Goal: Information Seeking & Learning: Find specific fact

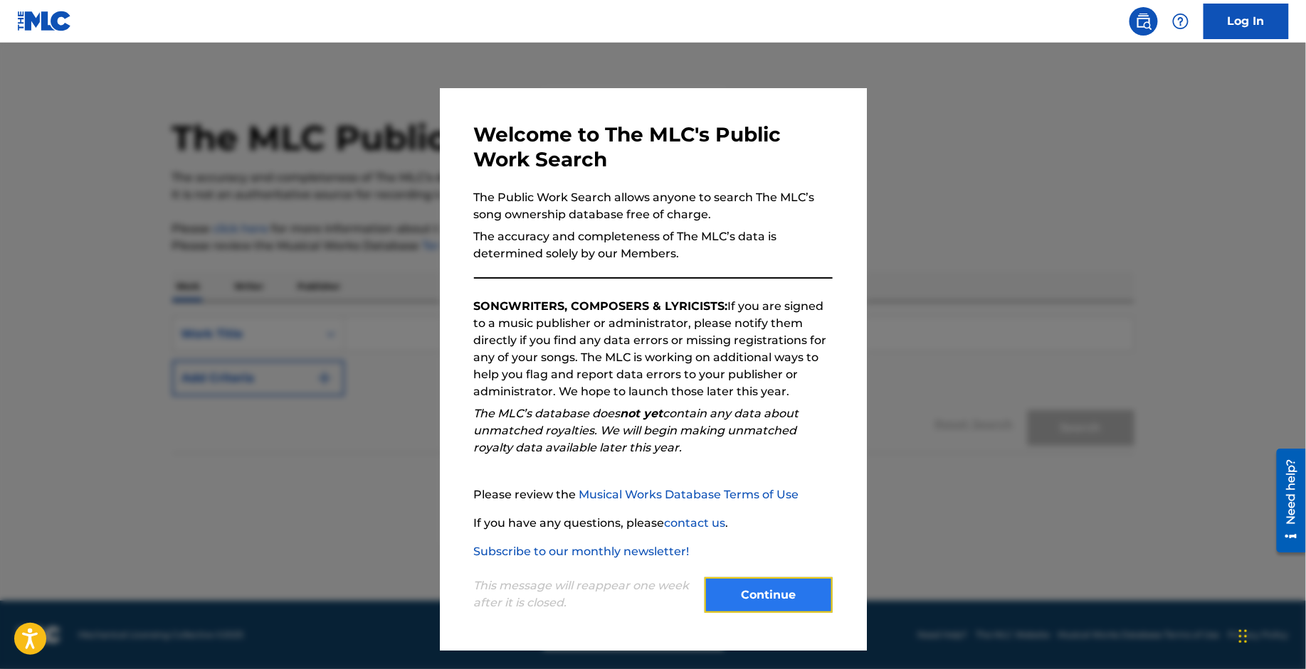
click at [777, 590] on button "Continue" at bounding box center [768, 596] width 128 height 36
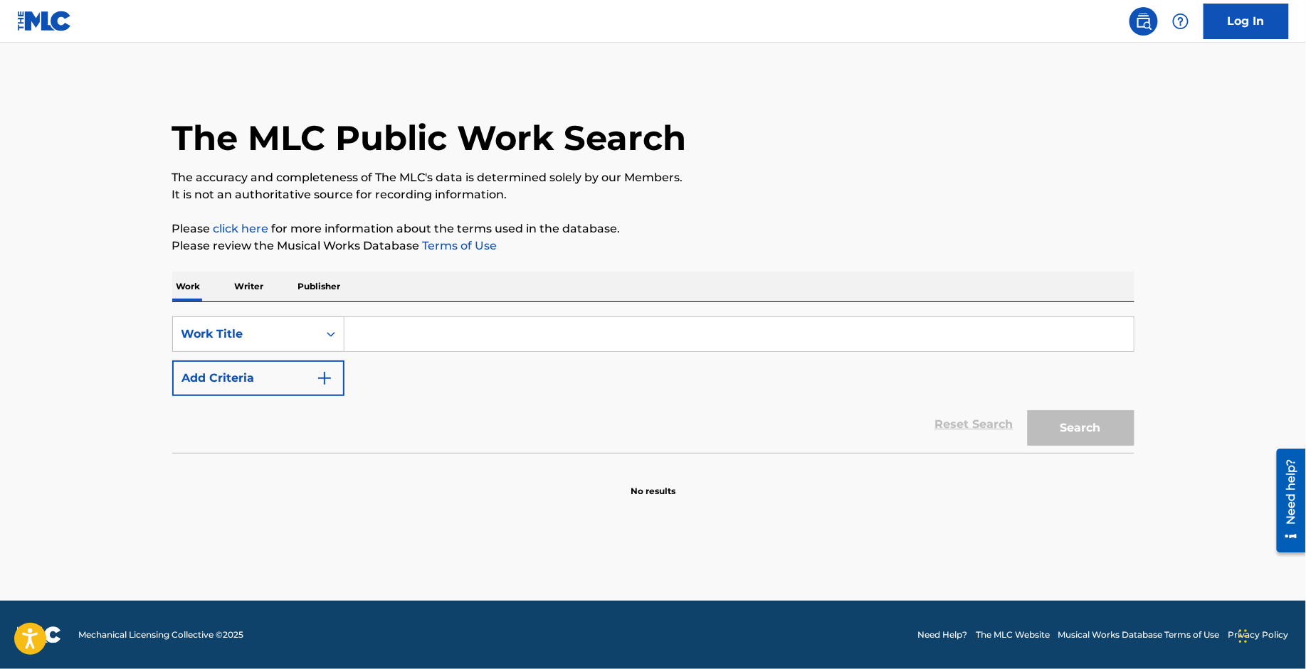
click at [433, 354] on div "SearchWithCriteria34766b40-e9a9-4bb3-ad11-085b523948d0 Work Title Add Criteria" at bounding box center [653, 357] width 962 height 80
click at [422, 329] on input "Search Form" at bounding box center [738, 334] width 789 height 34
type input "rapunzel"
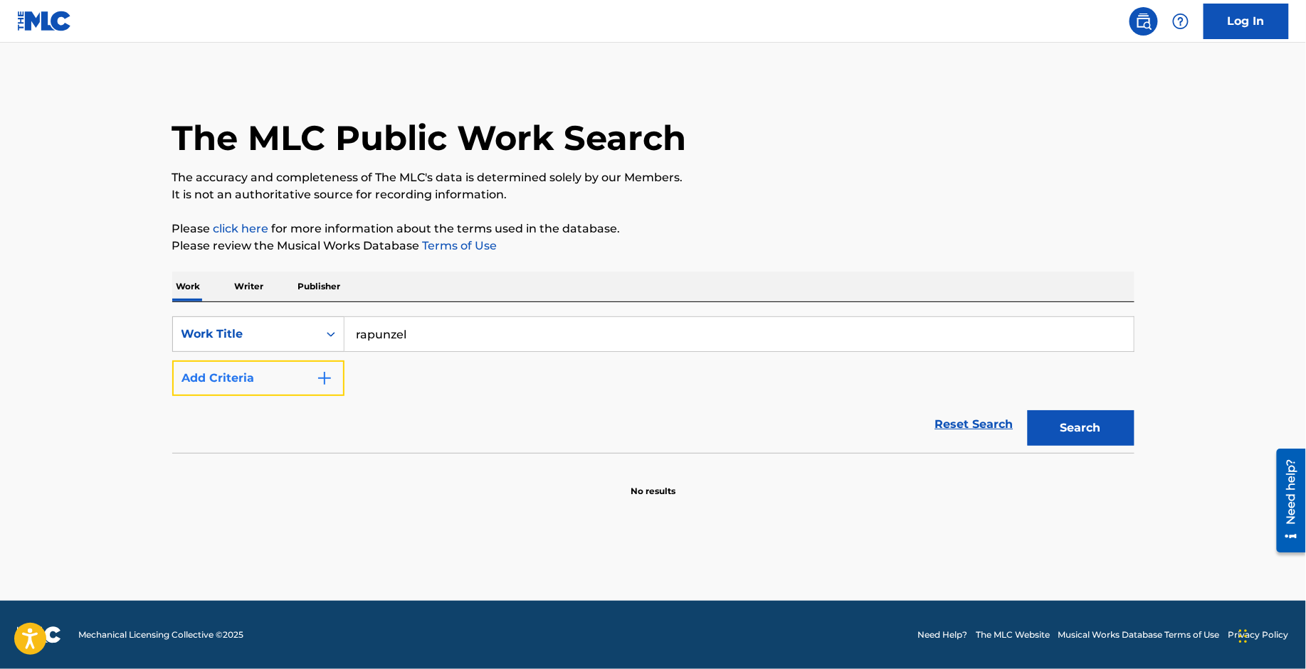
click at [189, 390] on button "Add Criteria" at bounding box center [258, 379] width 172 height 36
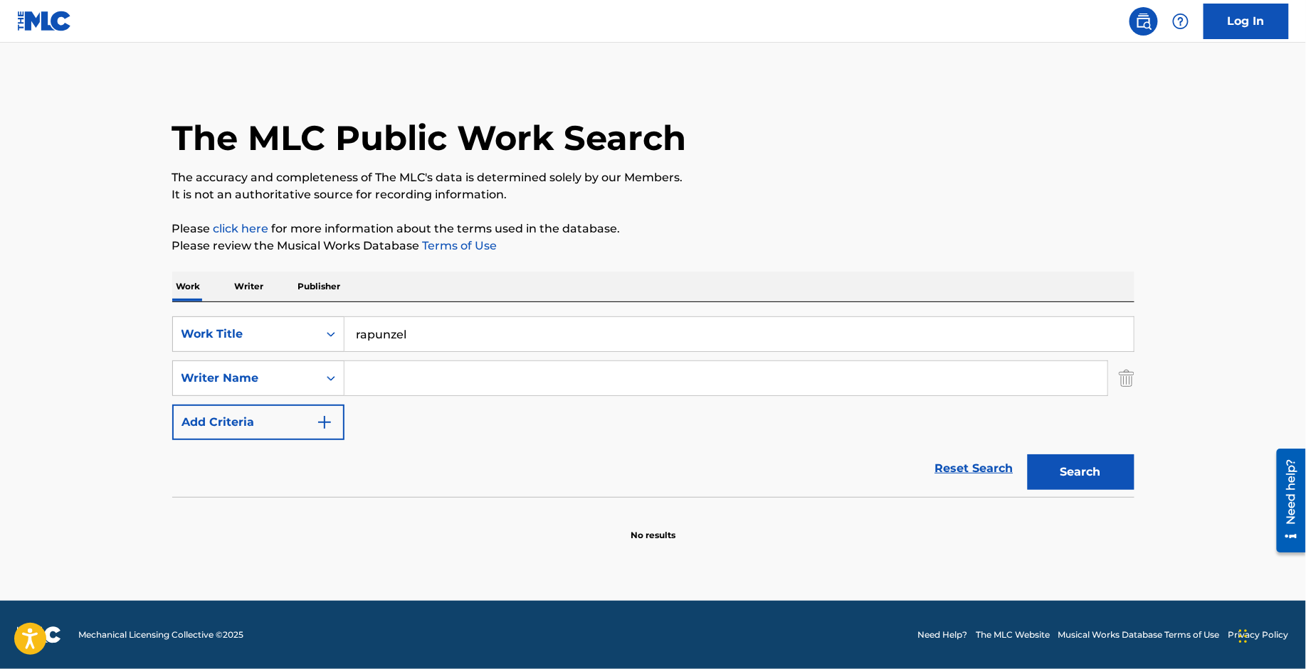
click at [356, 383] on input "Search Form" at bounding box center [725, 378] width 763 height 34
type input "[PERSON_NAME]"
click at [1027, 455] on button "Search" at bounding box center [1080, 473] width 107 height 36
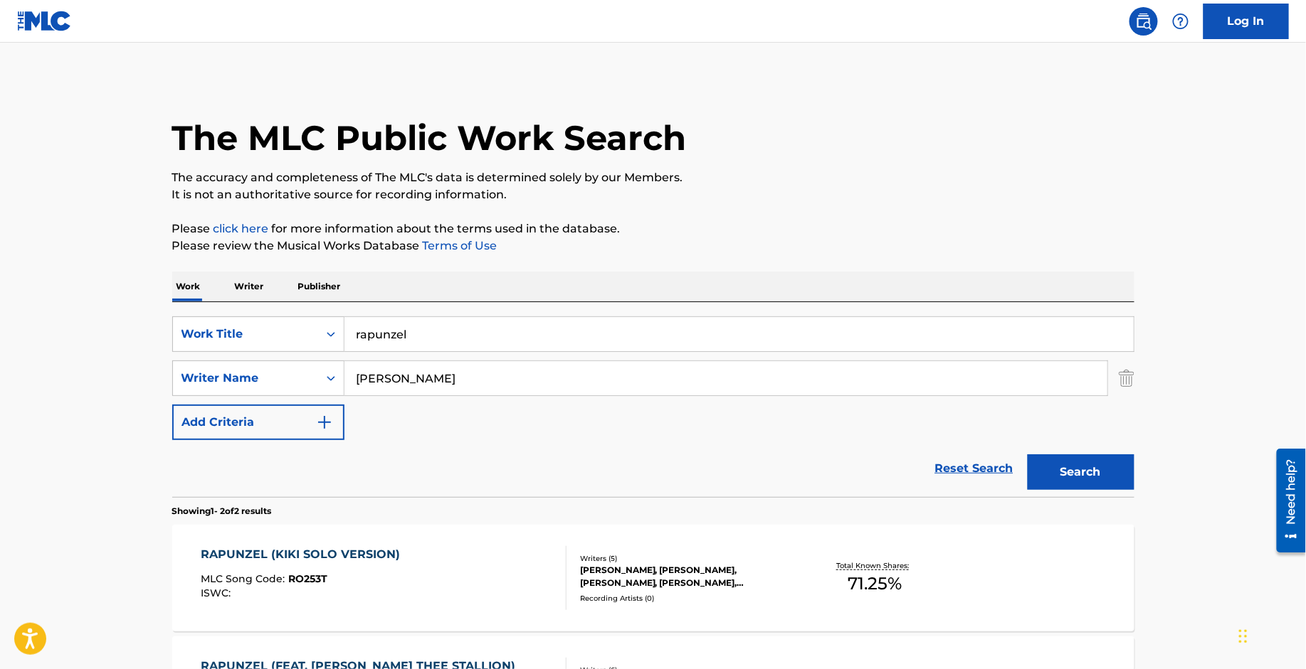
scroll to position [216, 0]
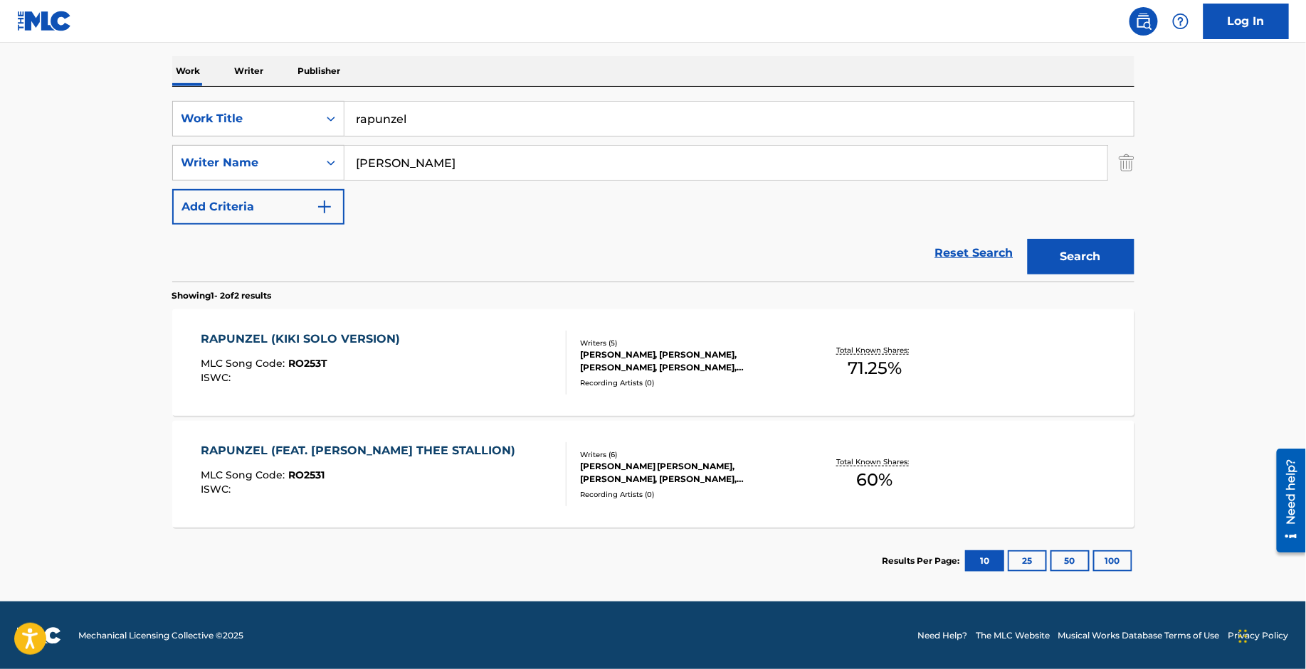
click at [365, 332] on div "RAPUNZEL (KIKI SOLO VERSION)" at bounding box center [304, 339] width 206 height 17
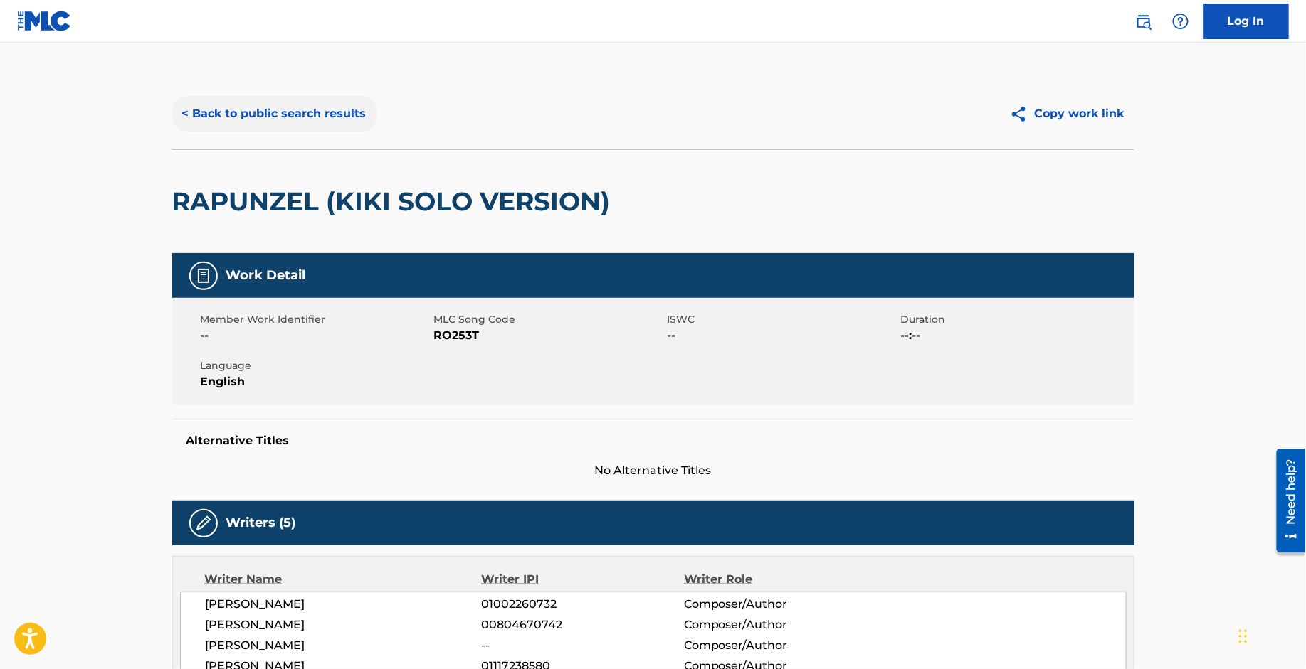
click at [306, 125] on button "< Back to public search results" at bounding box center [274, 114] width 204 height 36
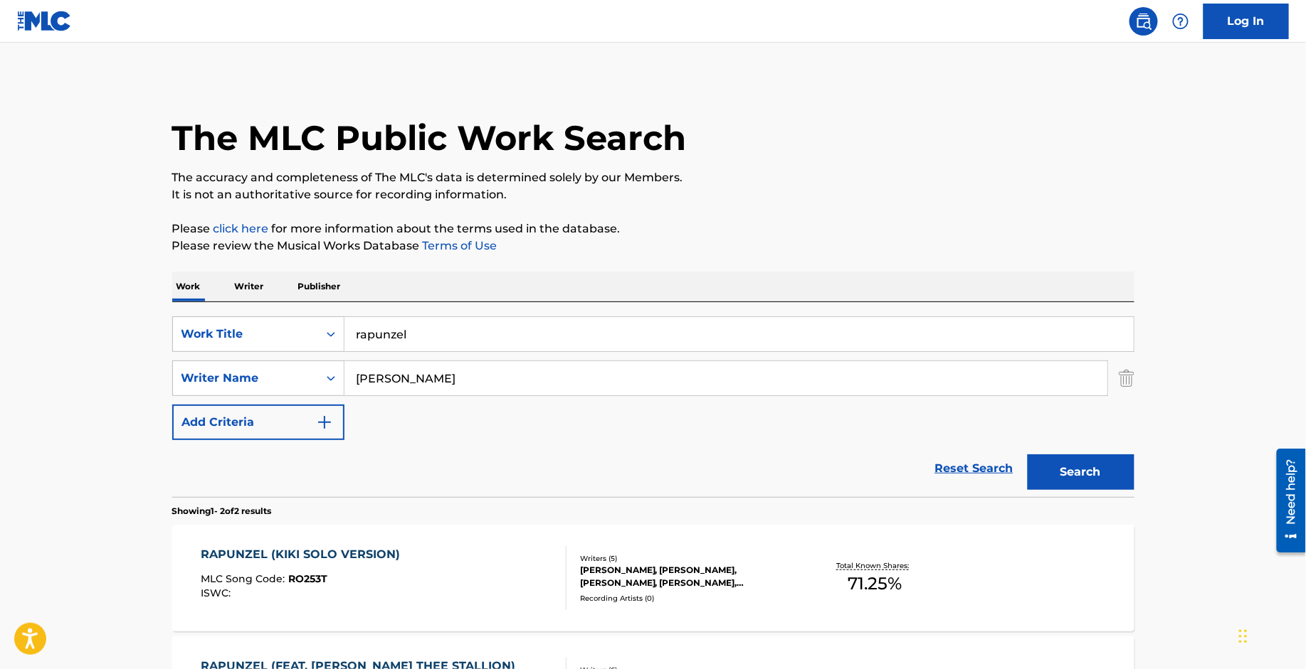
scroll to position [134, 0]
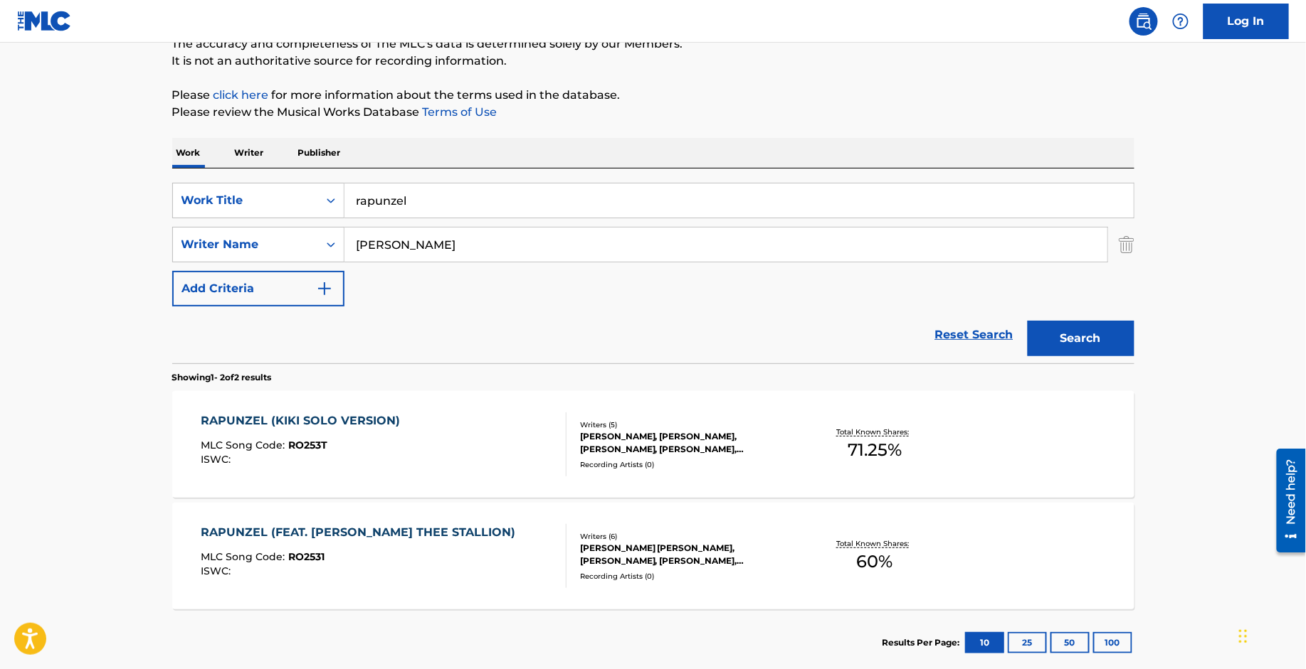
click at [432, 198] on input "rapunzel" at bounding box center [738, 201] width 789 height 34
type input "never need"
click at [411, 251] on input "[PERSON_NAME]" at bounding box center [725, 245] width 763 height 34
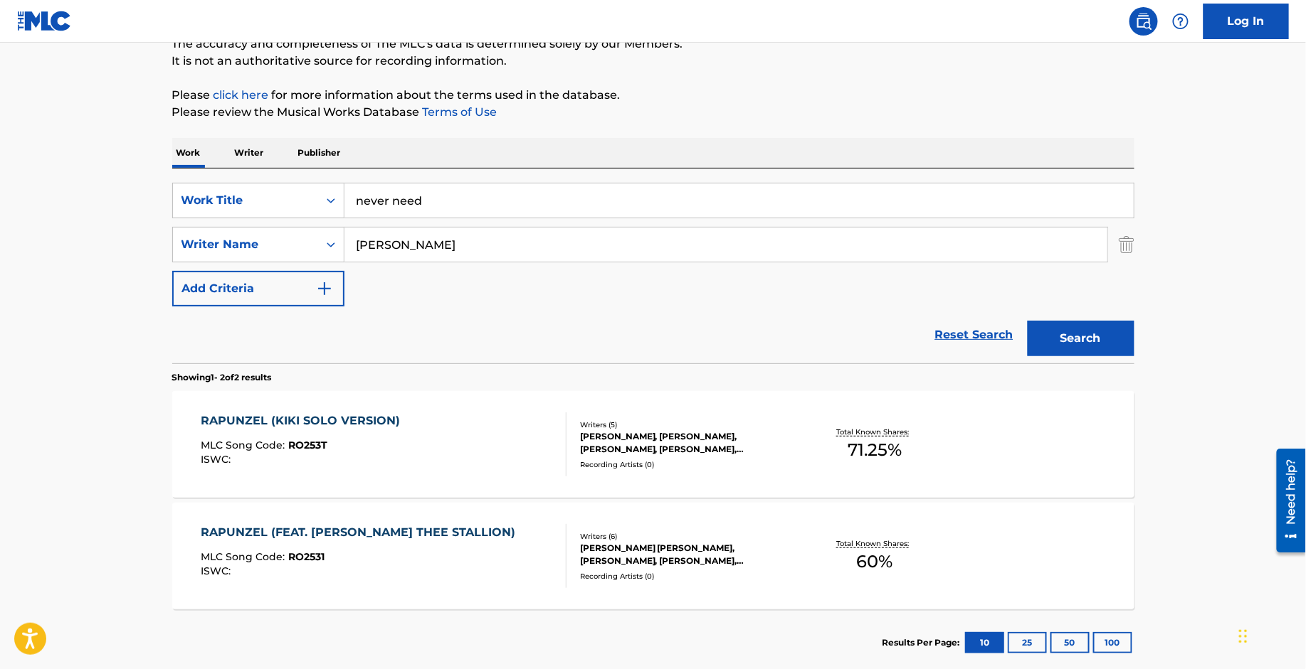
click at [411, 251] on input "[PERSON_NAME]" at bounding box center [725, 245] width 763 height 34
paste input "[PERSON_NAME]"
type input "[PERSON_NAME]"
click at [1027, 321] on button "Search" at bounding box center [1080, 339] width 107 height 36
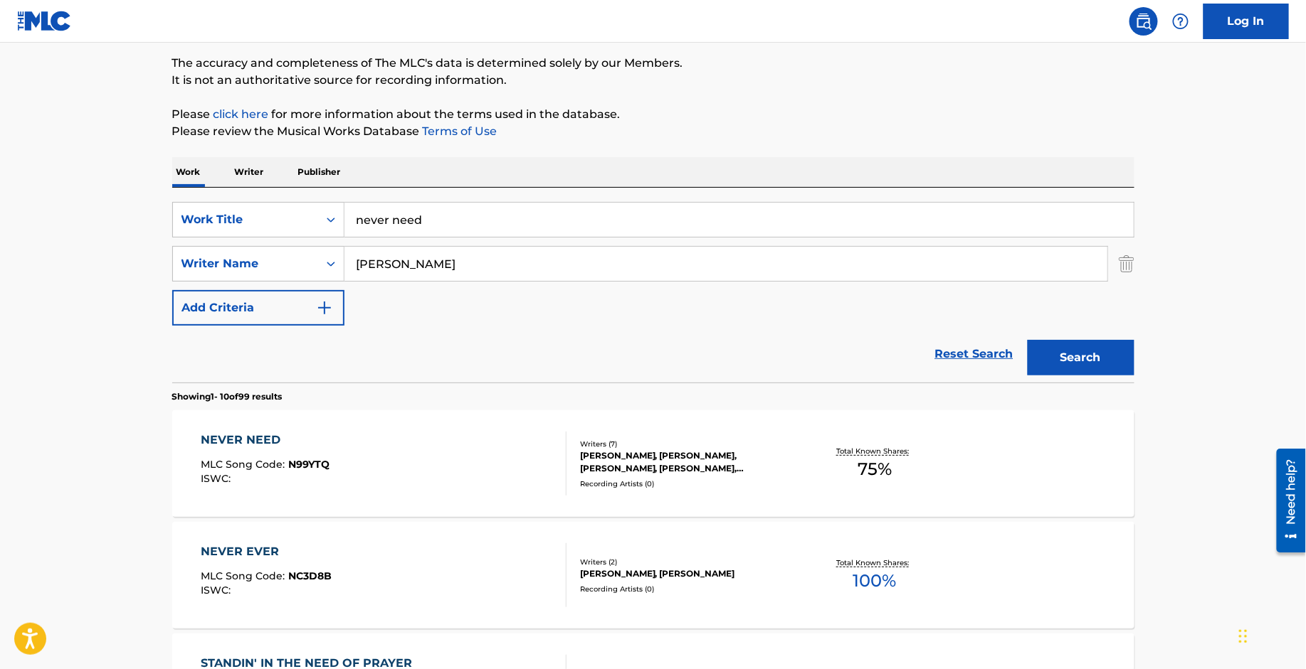
scroll to position [115, 0]
click at [248, 434] on div "NEVER NEED" at bounding box center [265, 439] width 129 height 17
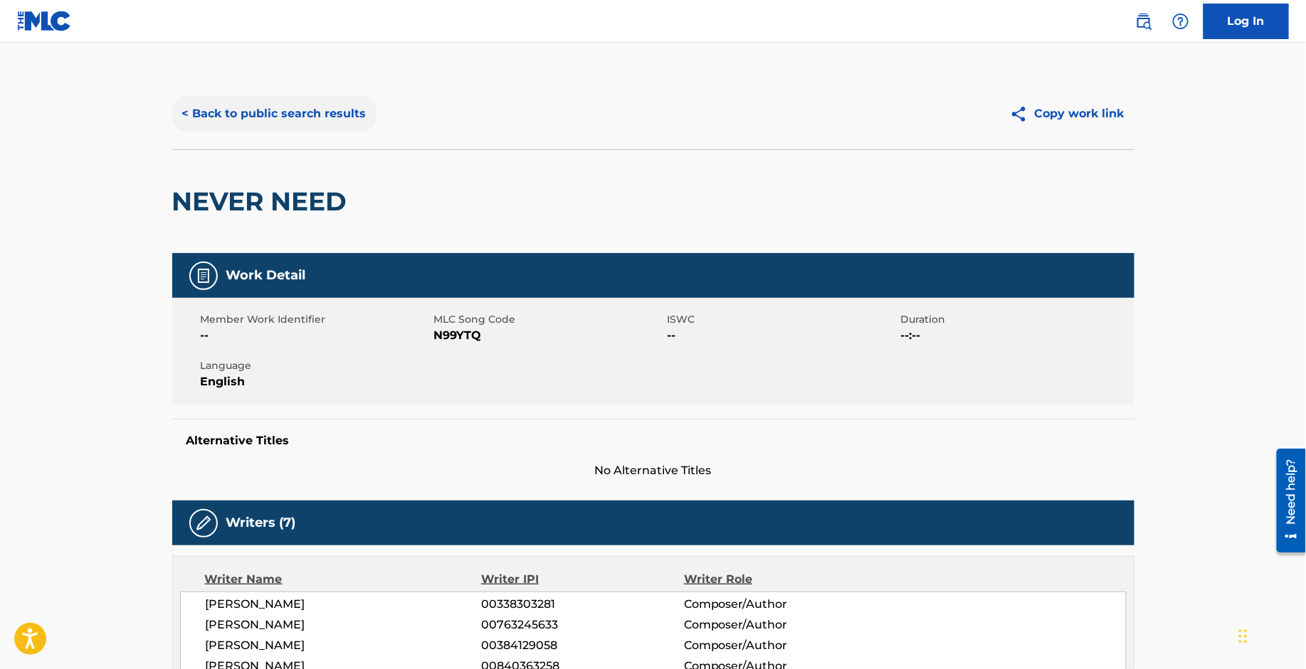
click at [296, 122] on button "< Back to public search results" at bounding box center [274, 114] width 204 height 36
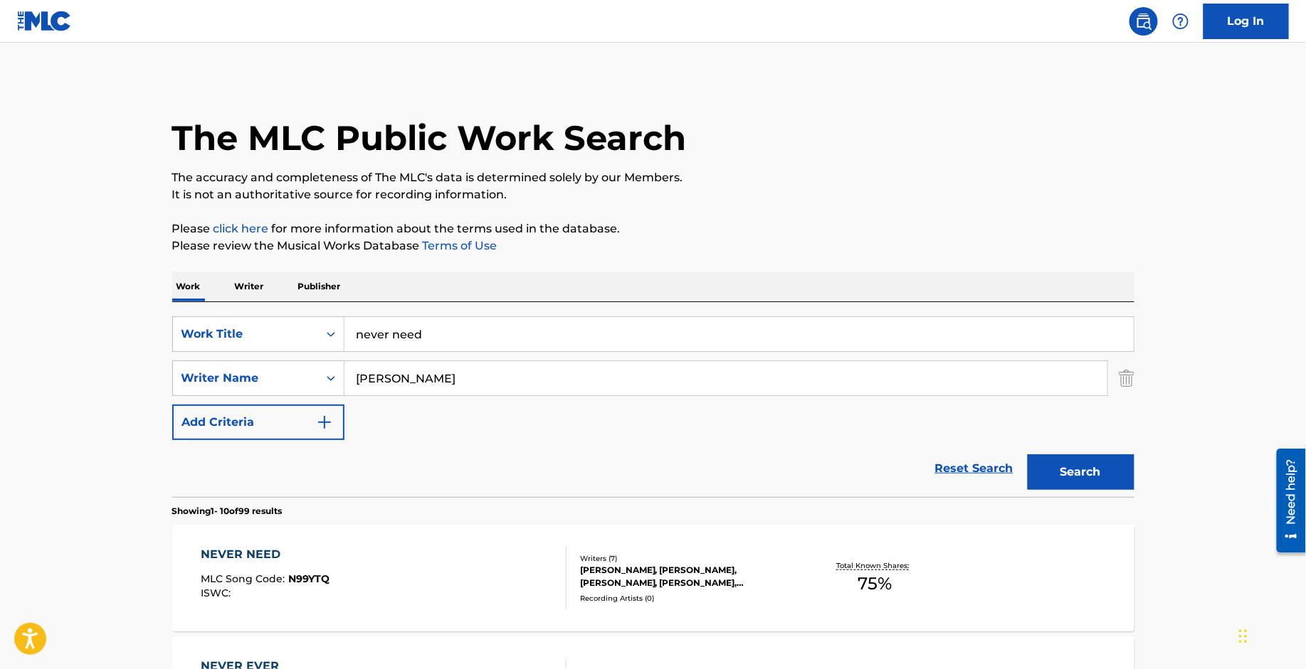
scroll to position [115, 0]
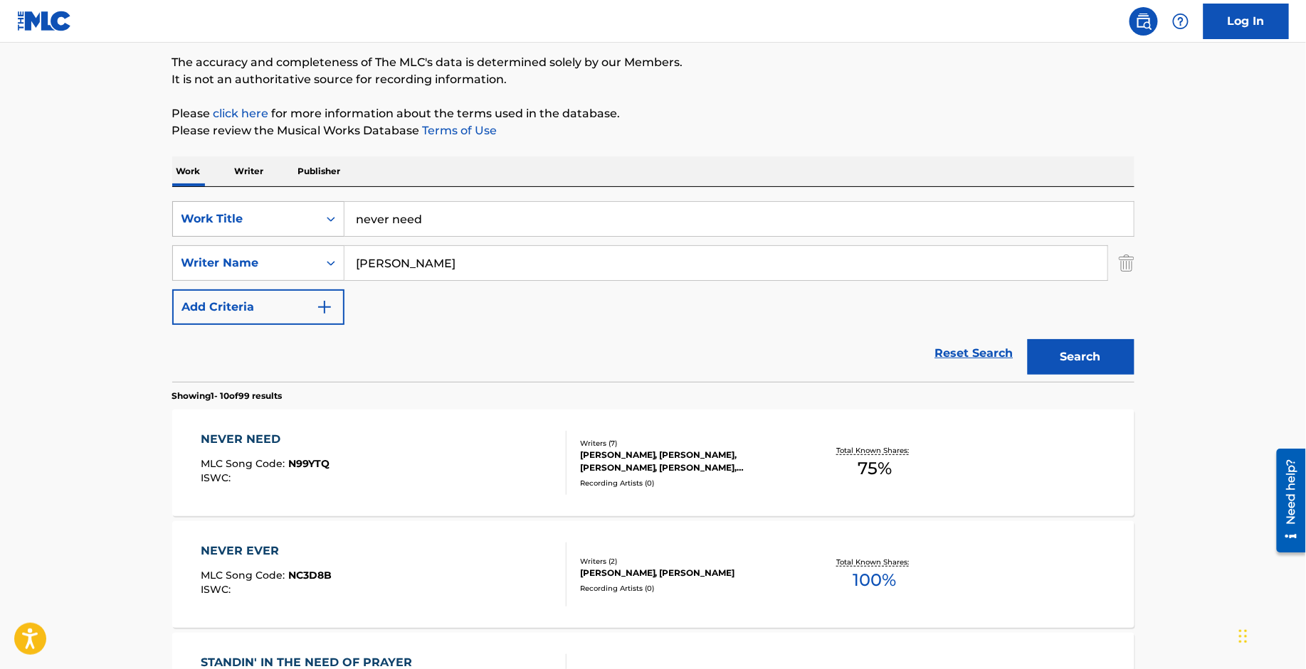
click at [311, 218] on div "Work Title" at bounding box center [245, 219] width 145 height 27
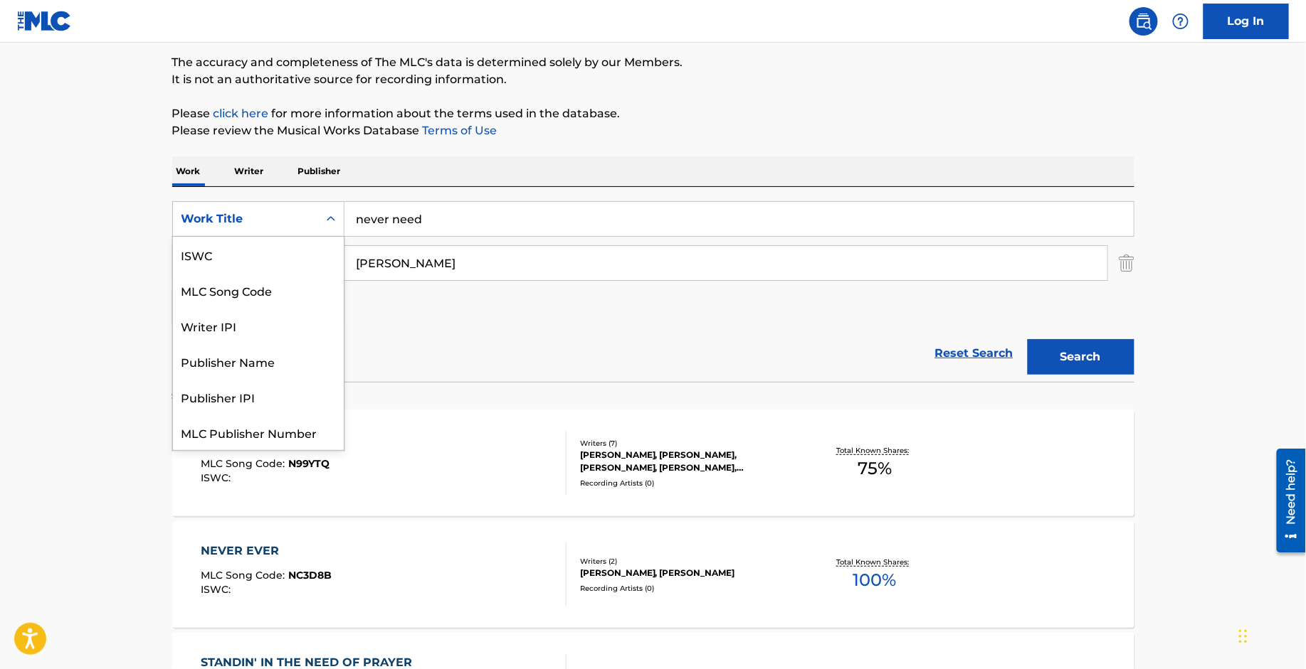
scroll to position [36, 0]
click at [286, 261] on div "MLC Song Code" at bounding box center [258, 255] width 171 height 36
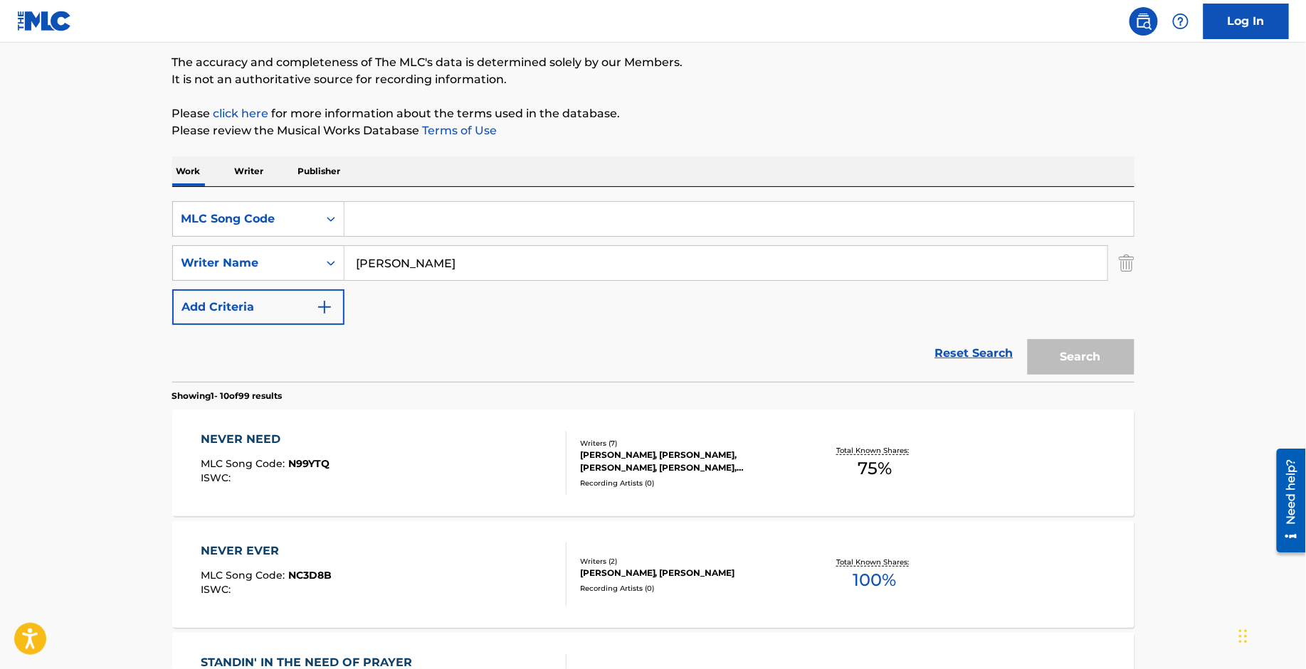
click at [443, 222] on input "Search Form" at bounding box center [738, 219] width 789 height 34
paste input "RO2531"
type input "RO2531"
click at [462, 278] on input "[PERSON_NAME]" at bounding box center [725, 263] width 763 height 34
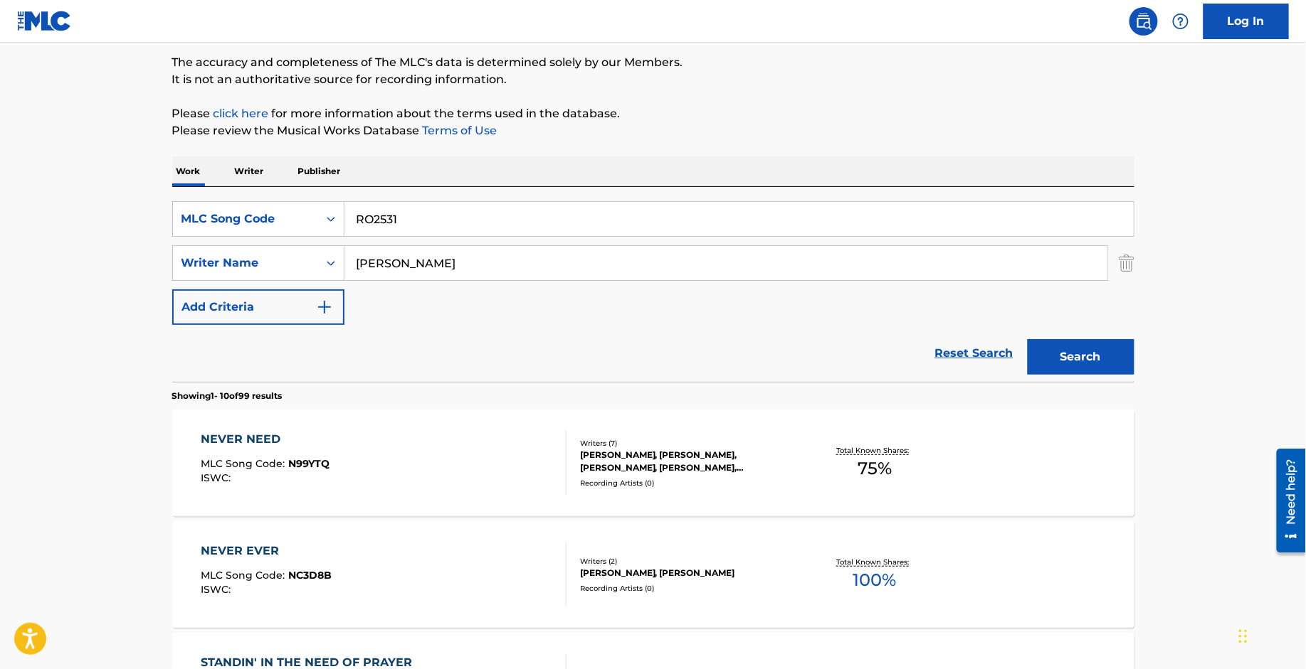
click at [462, 278] on input "[PERSON_NAME]" at bounding box center [725, 263] width 763 height 34
click at [1027, 339] on button "Search" at bounding box center [1080, 357] width 107 height 36
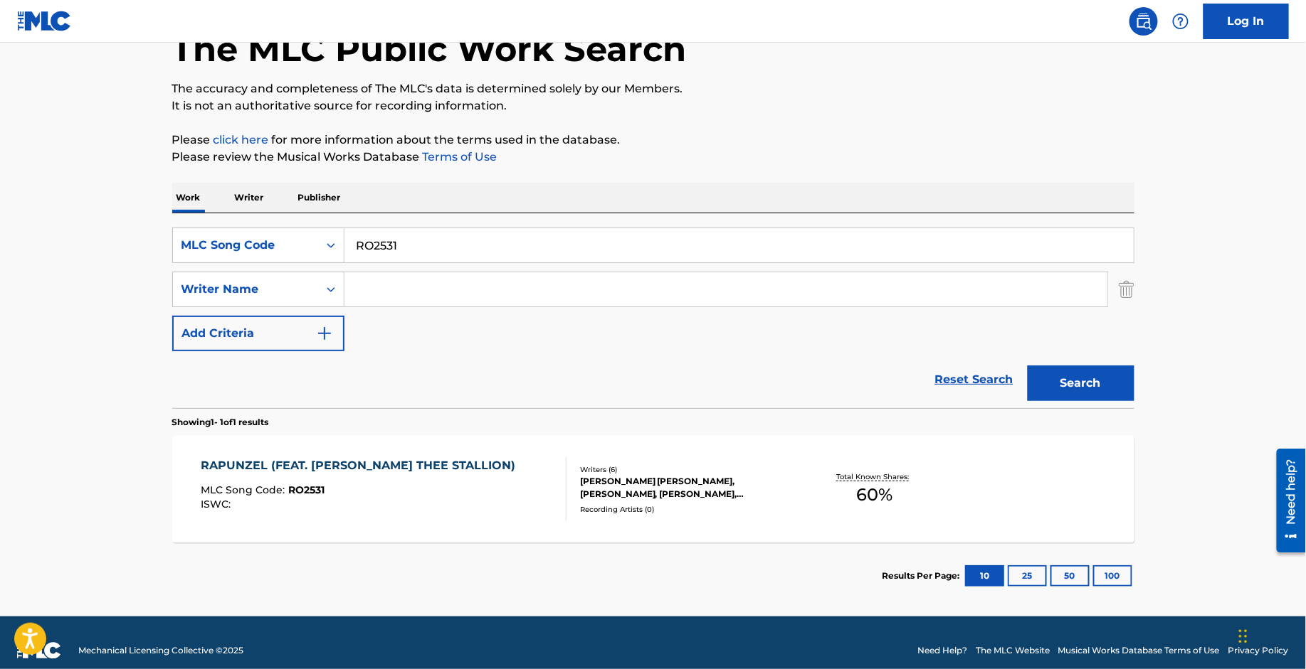
scroll to position [90, 0]
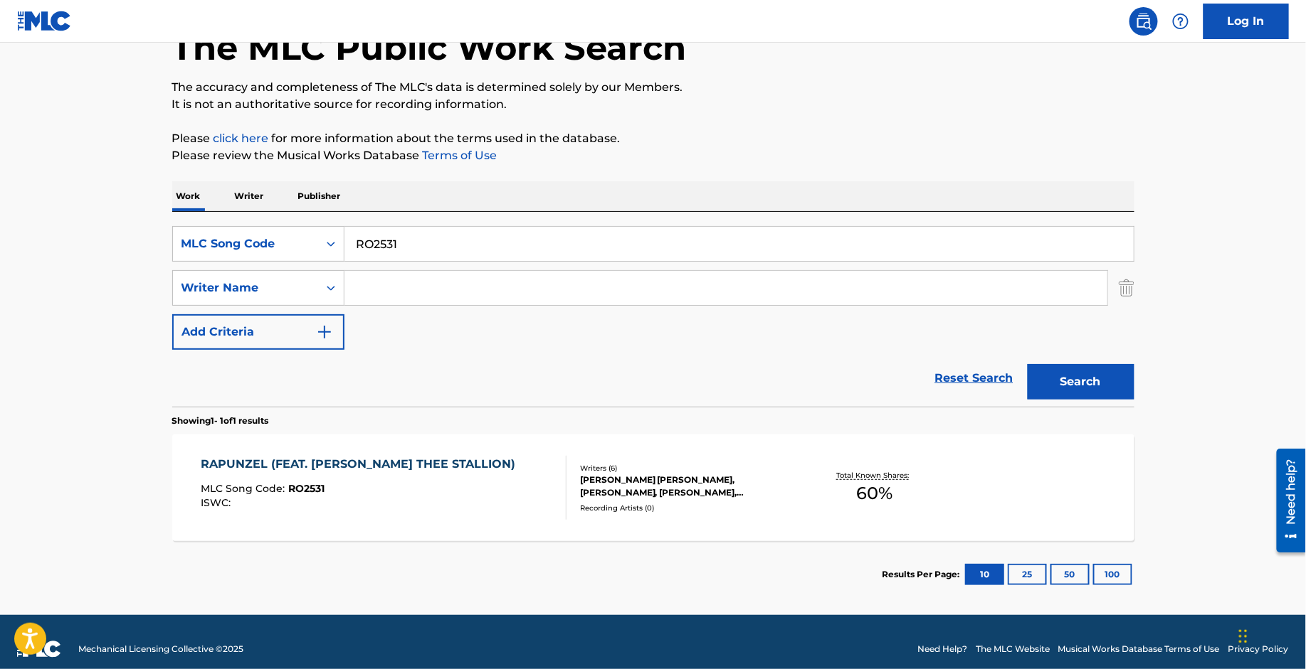
click at [354, 456] on div "RAPUNZEL (FEAT. [PERSON_NAME] THEE STALLION)" at bounding box center [362, 464] width 322 height 17
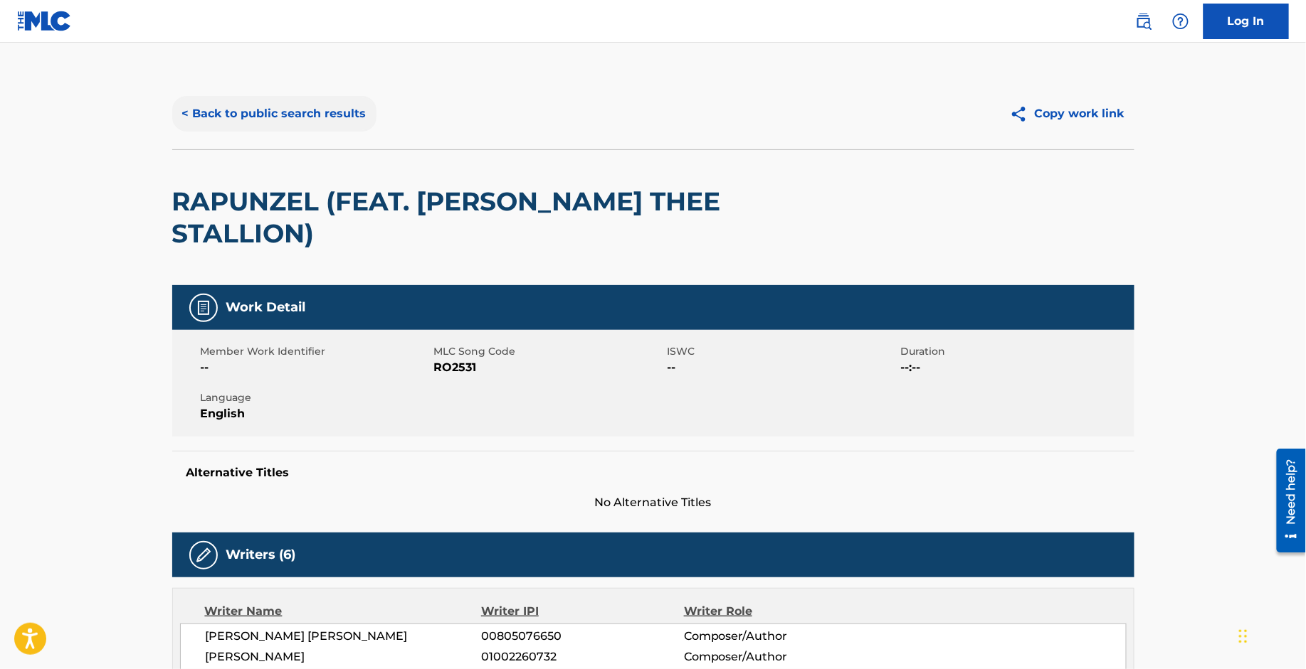
click at [307, 113] on button "< Back to public search results" at bounding box center [274, 114] width 204 height 36
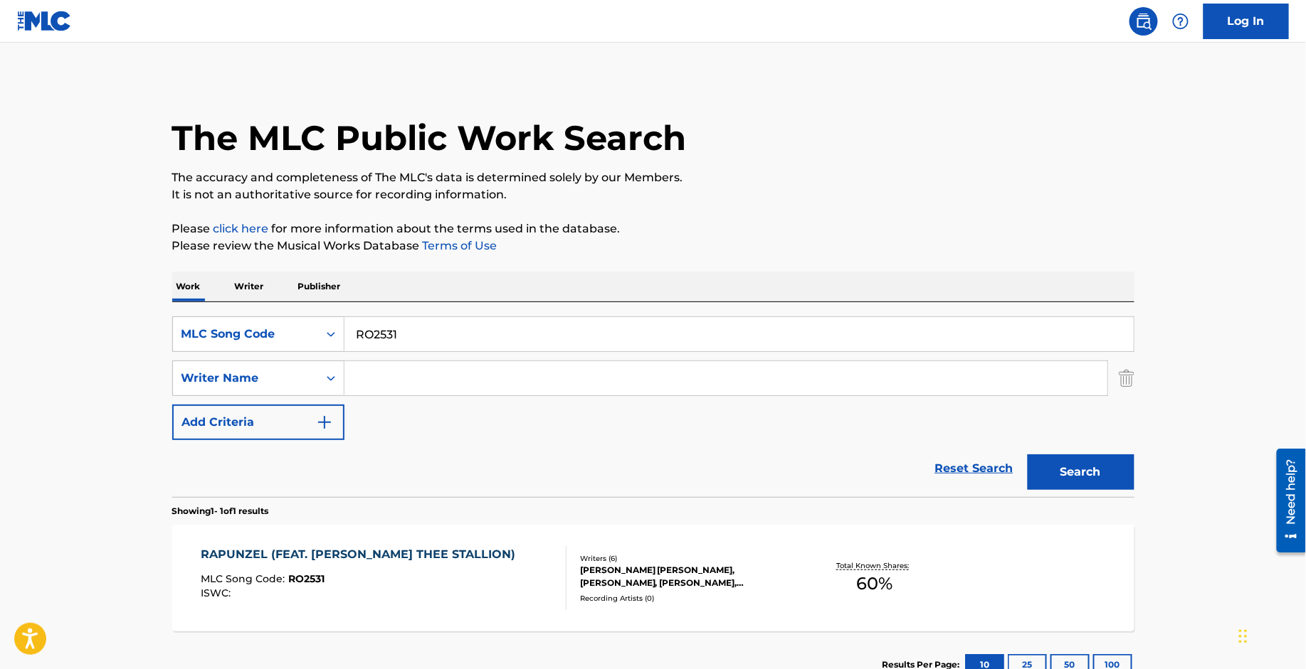
scroll to position [18, 0]
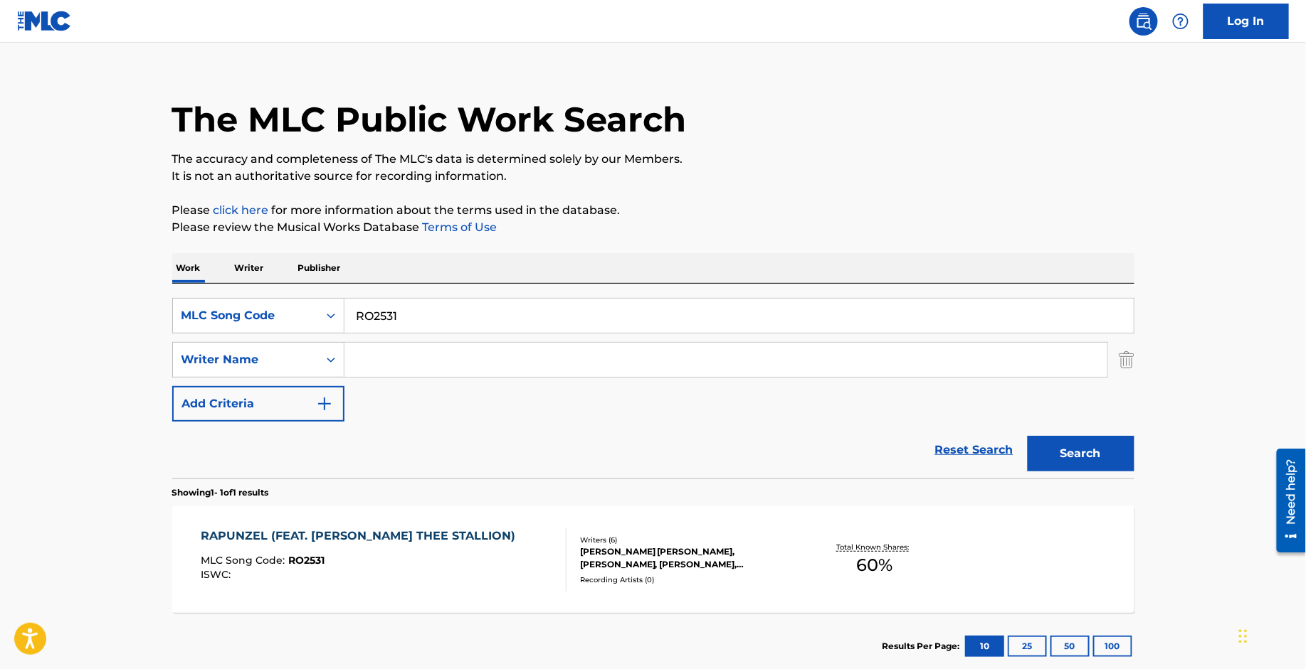
click at [415, 323] on input "RO2531" at bounding box center [738, 316] width 789 height 34
paste input "TW478L"
type input "TW478L"
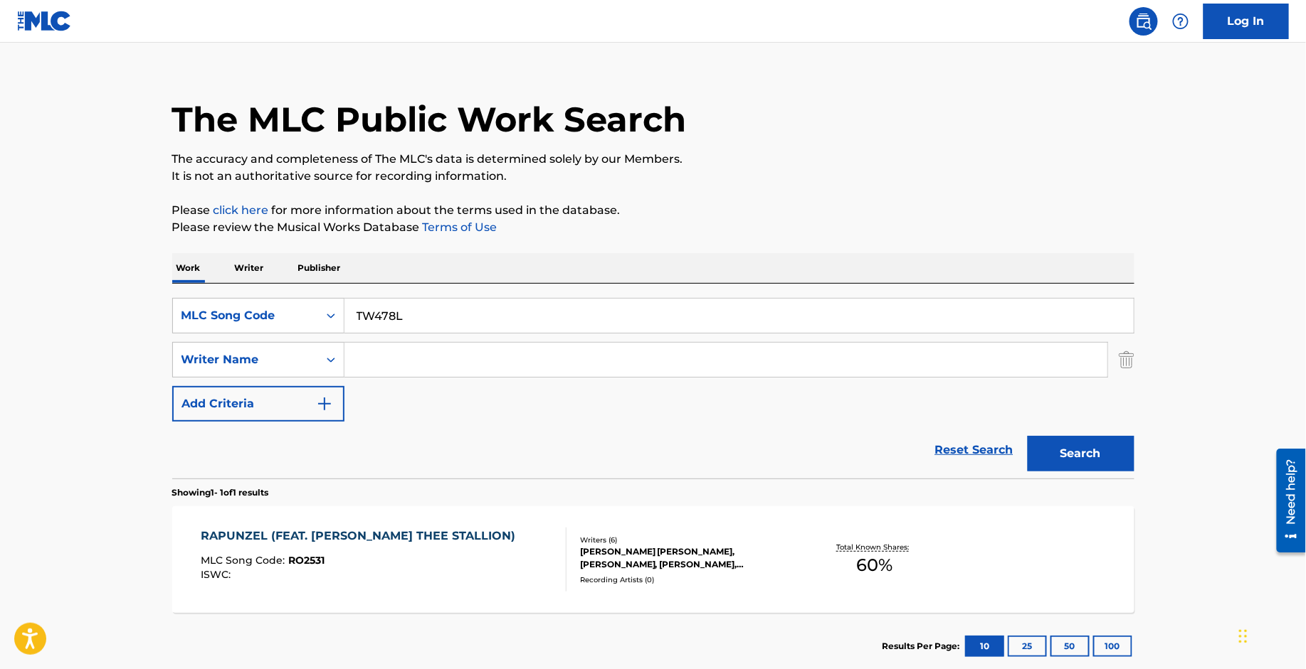
click at [1027, 436] on button "Search" at bounding box center [1080, 454] width 107 height 36
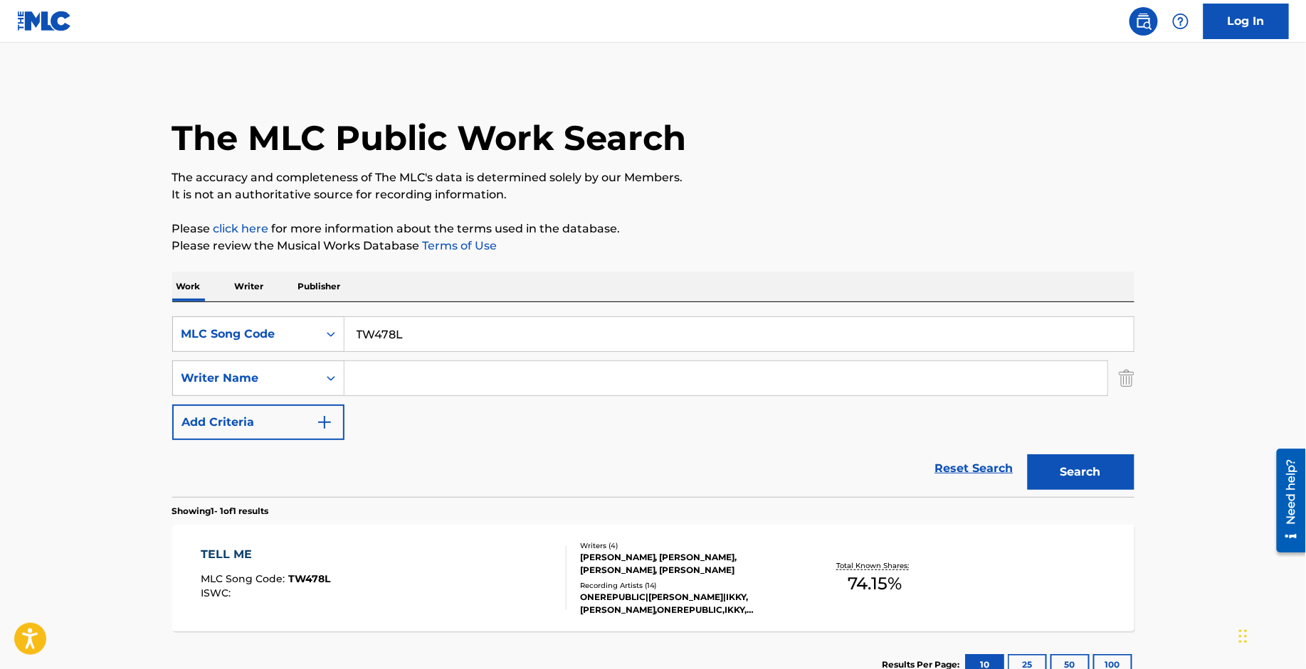
click at [239, 558] on div "TELL ME" at bounding box center [265, 554] width 129 height 17
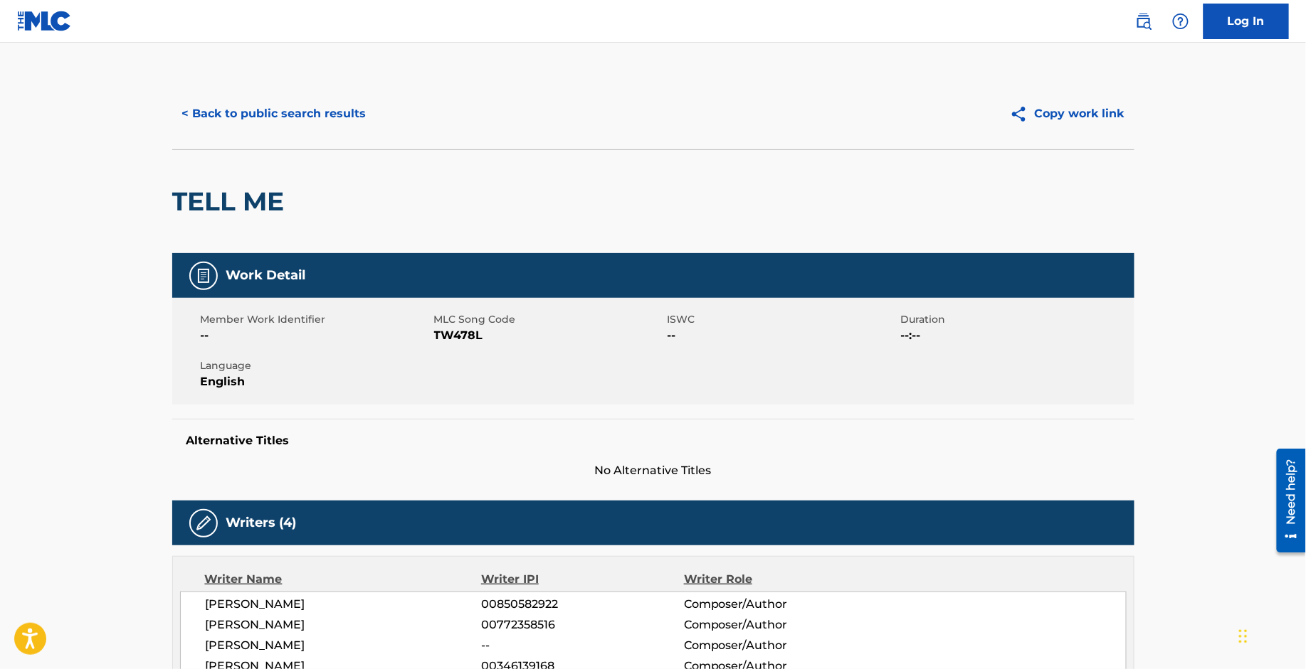
click at [184, 94] on div "< Back to public search results Copy work link" at bounding box center [653, 113] width 962 height 71
click at [201, 121] on button "< Back to public search results" at bounding box center [274, 114] width 204 height 36
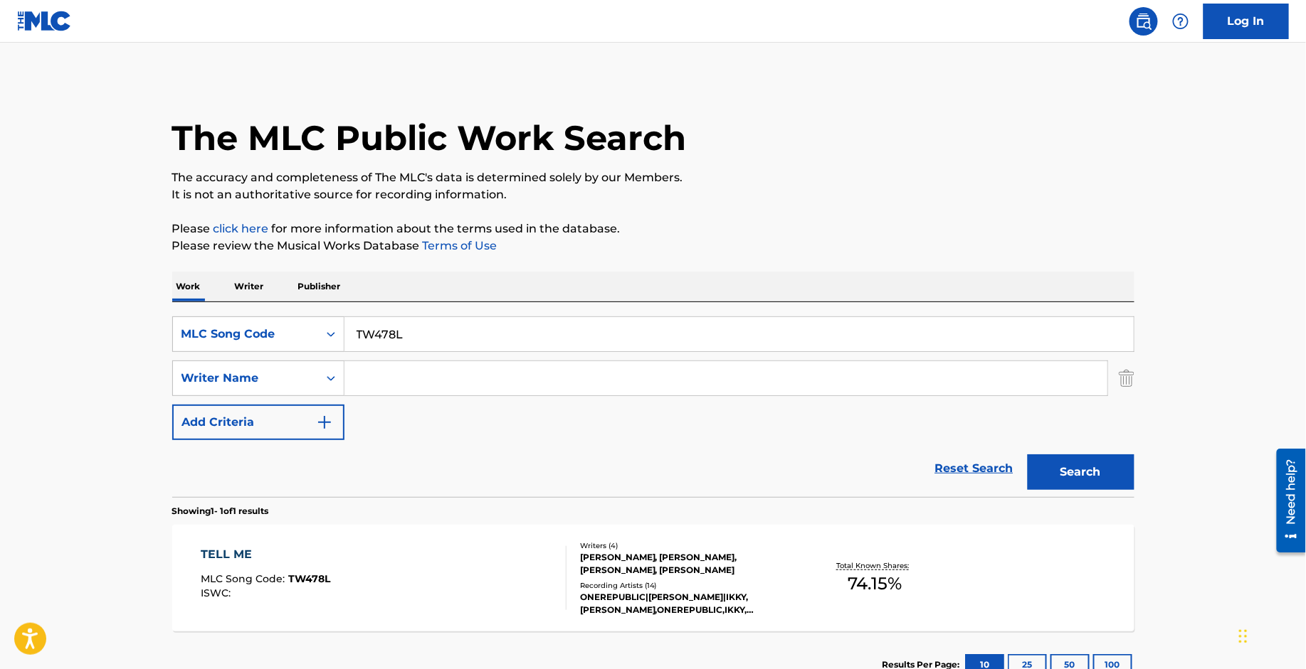
click at [413, 332] on input "TW478L" at bounding box center [738, 334] width 789 height 34
paste input "BD6HQE"
type input "BD6HQE"
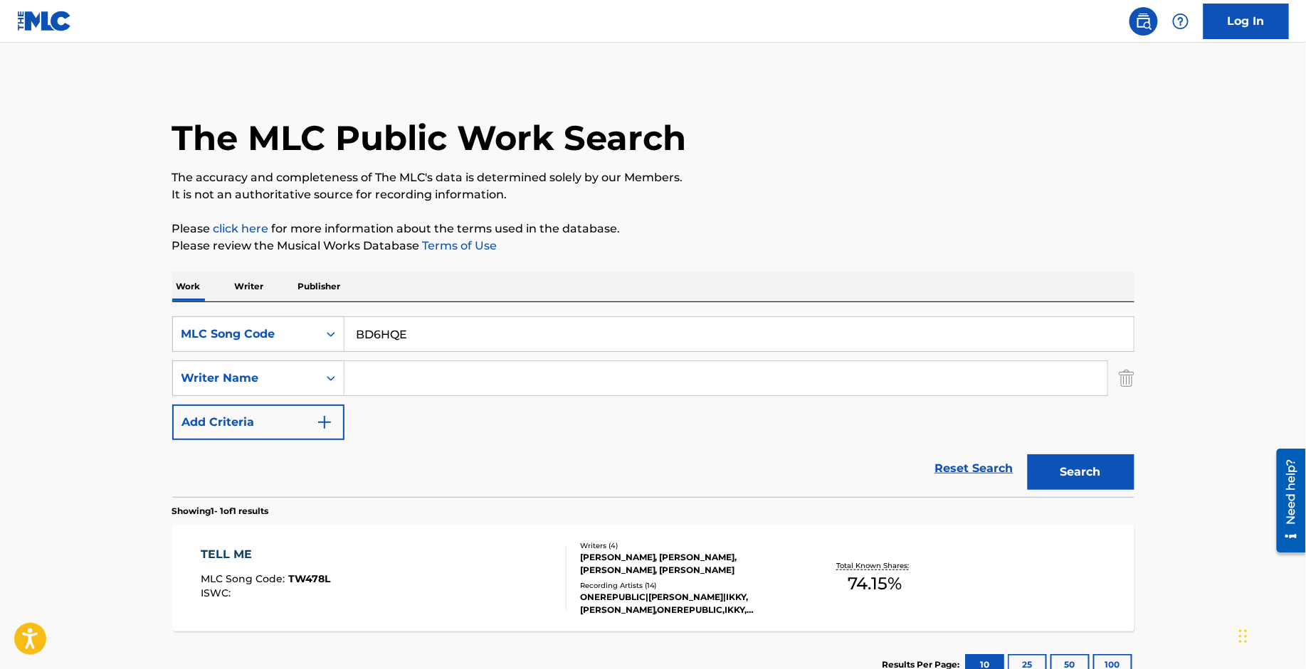
click at [1027, 455] on button "Search" at bounding box center [1080, 473] width 107 height 36
click at [228, 549] on div "BANDIDA" at bounding box center [267, 554] width 133 height 17
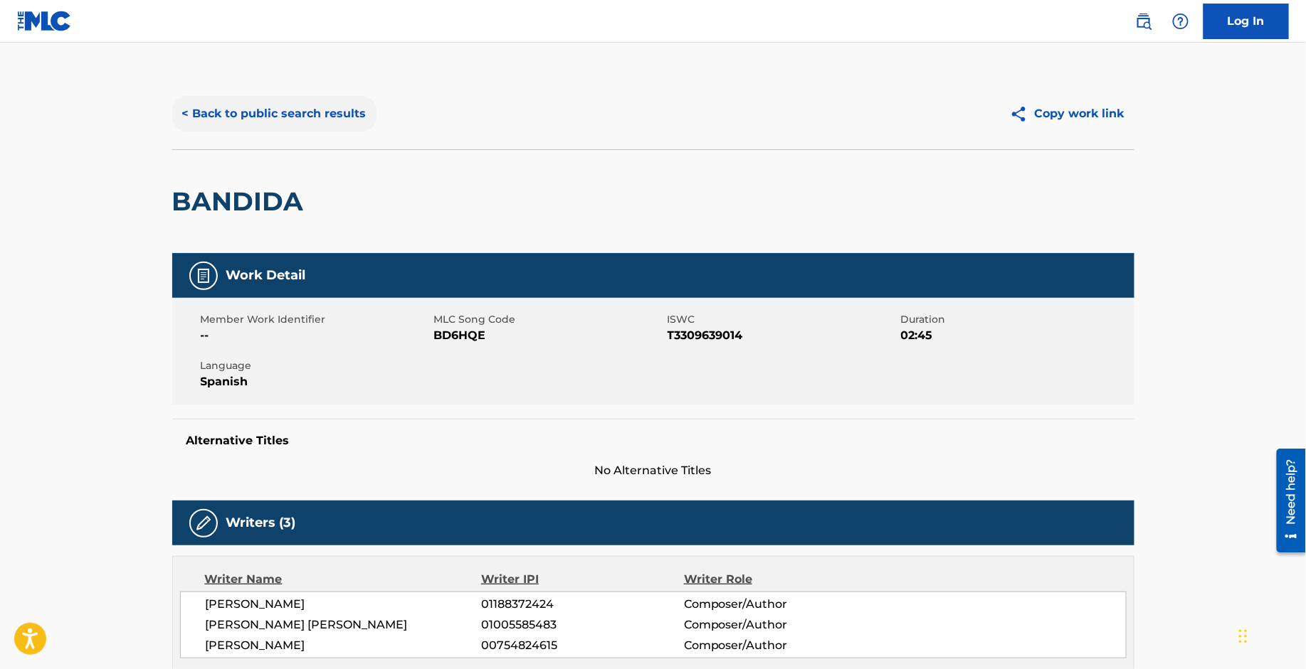
click at [237, 101] on button "< Back to public search results" at bounding box center [274, 114] width 204 height 36
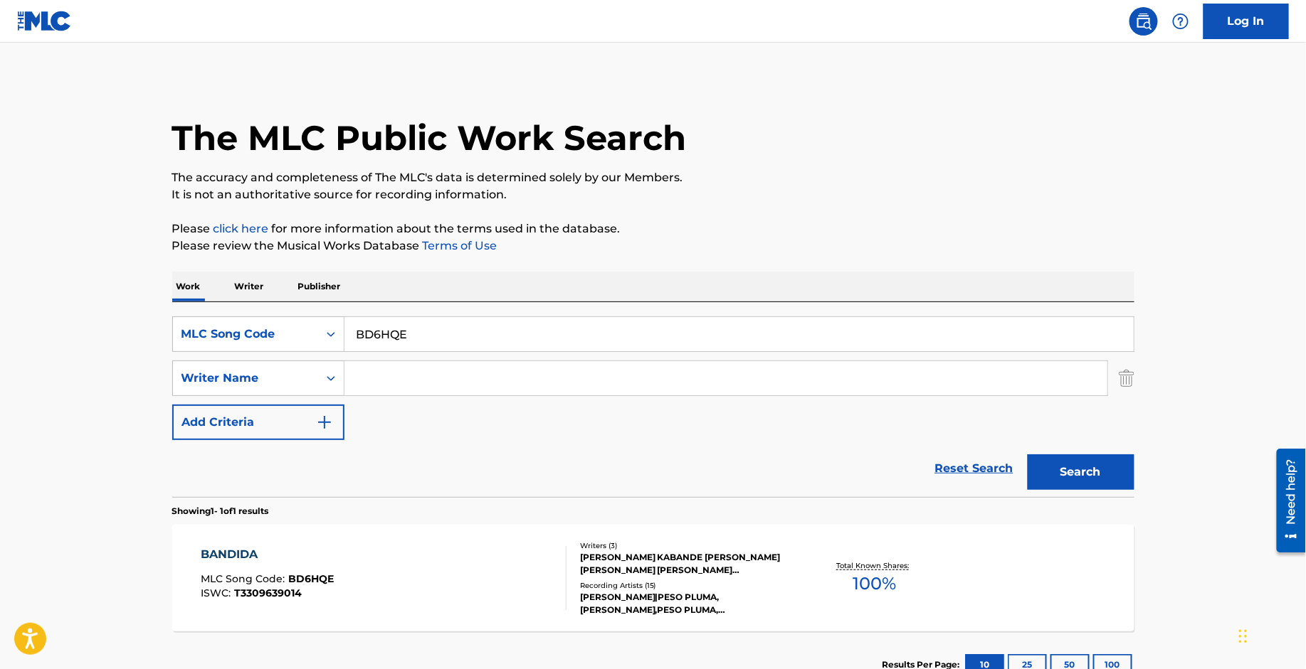
click at [463, 327] on input "BD6HQE" at bounding box center [738, 334] width 789 height 34
paste input "DQ4RS2"
type input "DQ4RS2"
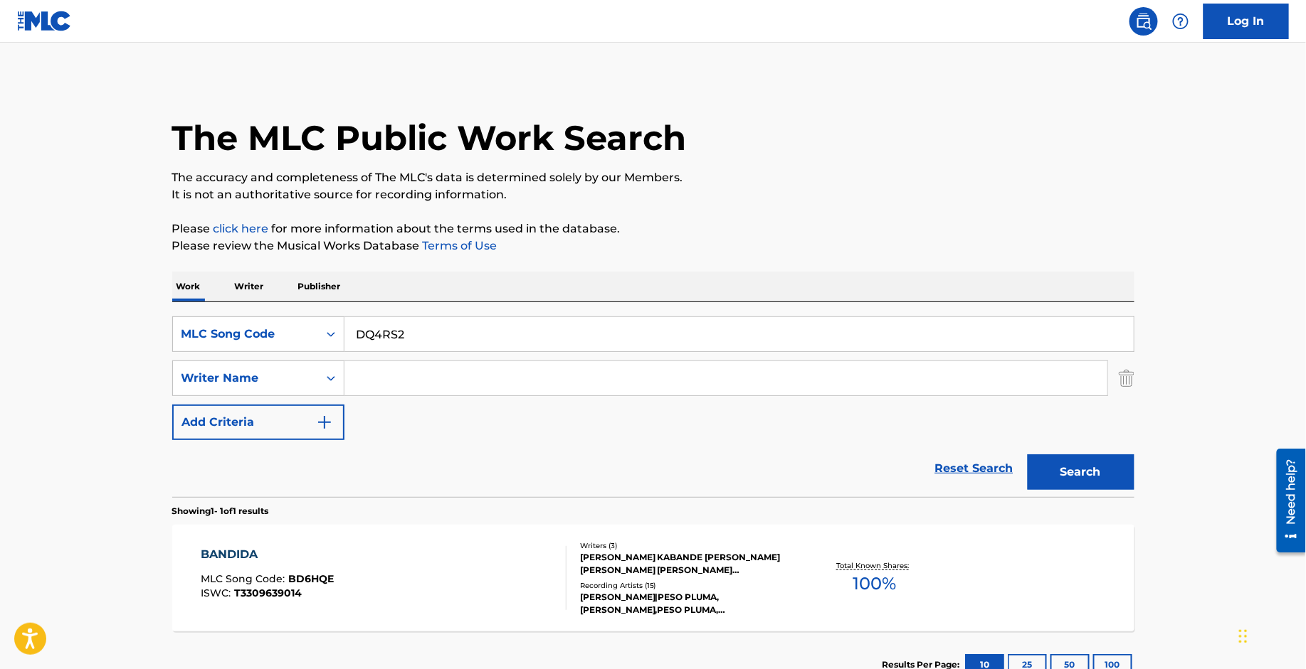
click at [1027, 455] on button "Search" at bounding box center [1080, 473] width 107 height 36
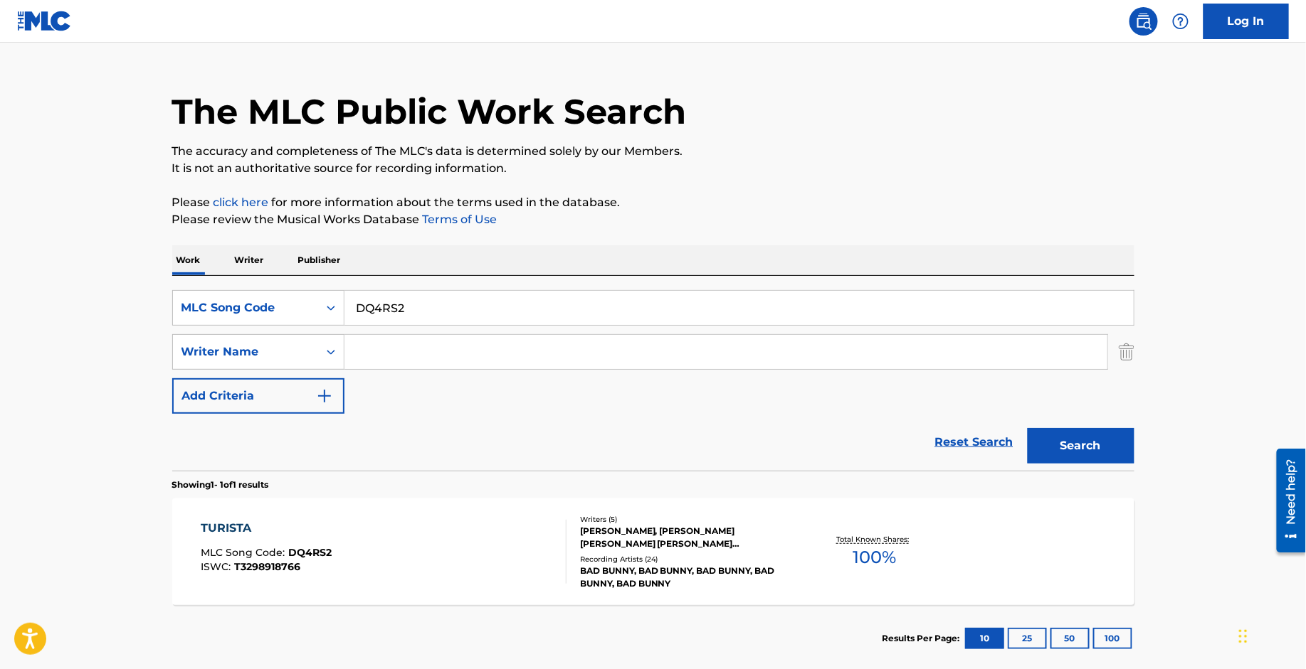
scroll to position [34, 0]
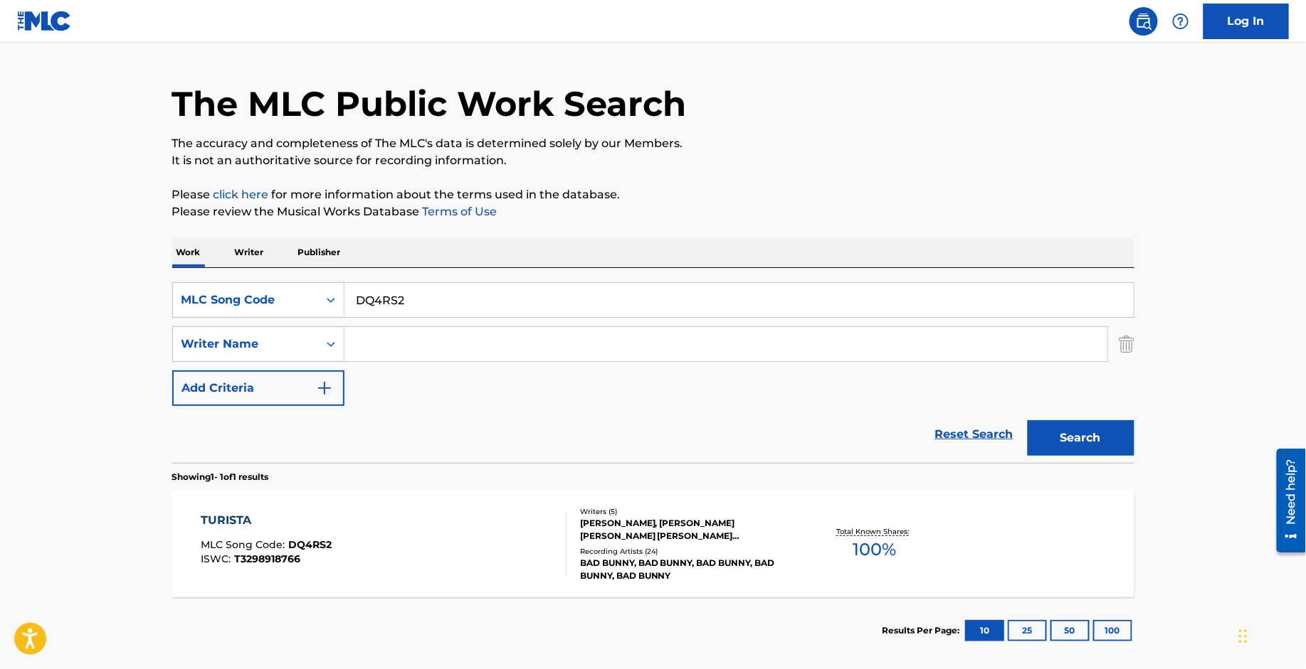
click at [268, 518] on div "TURISTA" at bounding box center [266, 520] width 131 height 17
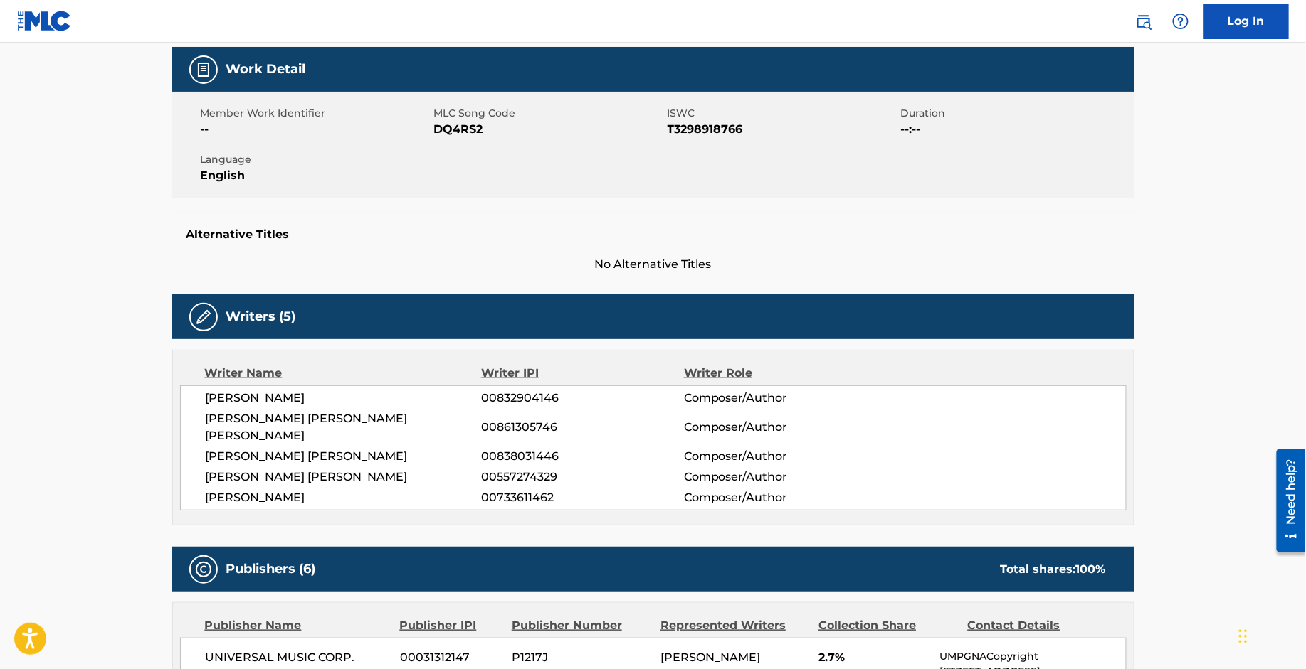
scroll to position [201, 0]
